Goal: Browse casually

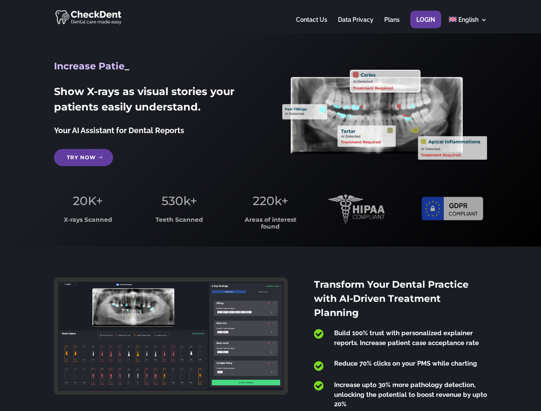
click at [270, 206] on span "220k+" at bounding box center [271, 201] width 36 height 15
click at [270, 17] on div at bounding box center [270, 16] width 432 height 33
click at [270, 206] on span "220k+" at bounding box center [271, 201] width 36 height 15
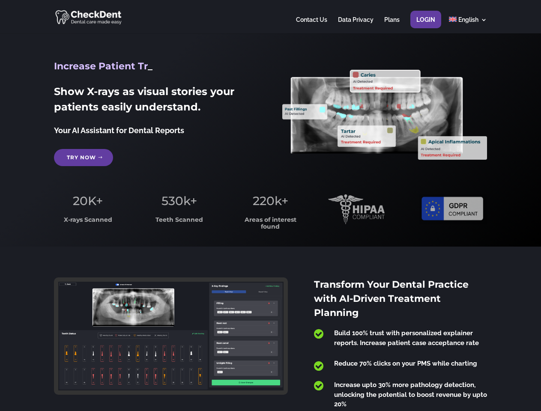
click at [270, 17] on div at bounding box center [270, 16] width 432 height 33
